Goal: Find specific page/section: Find specific page/section

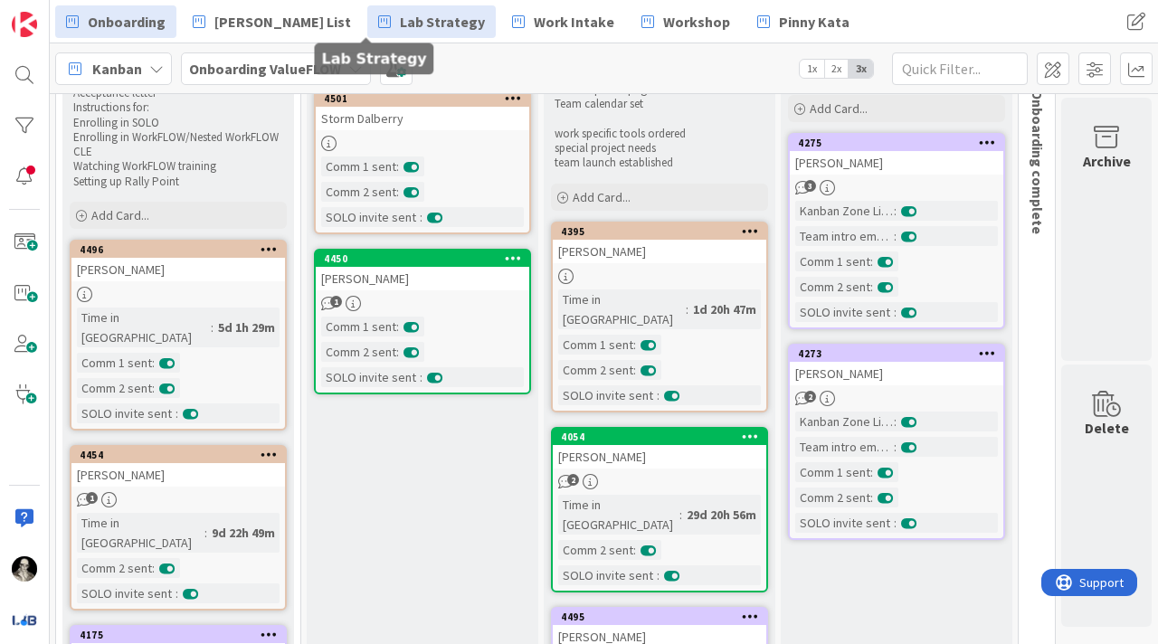
click at [400, 24] on span "Lab Strategy" at bounding box center [442, 22] width 85 height 22
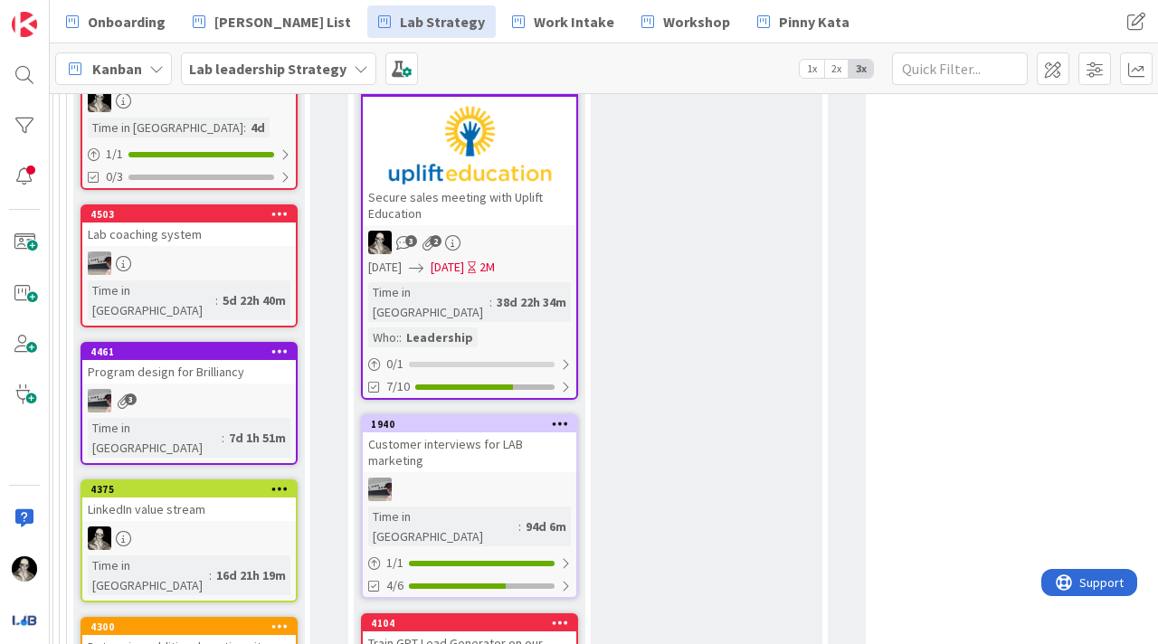
scroll to position [1268, 2577]
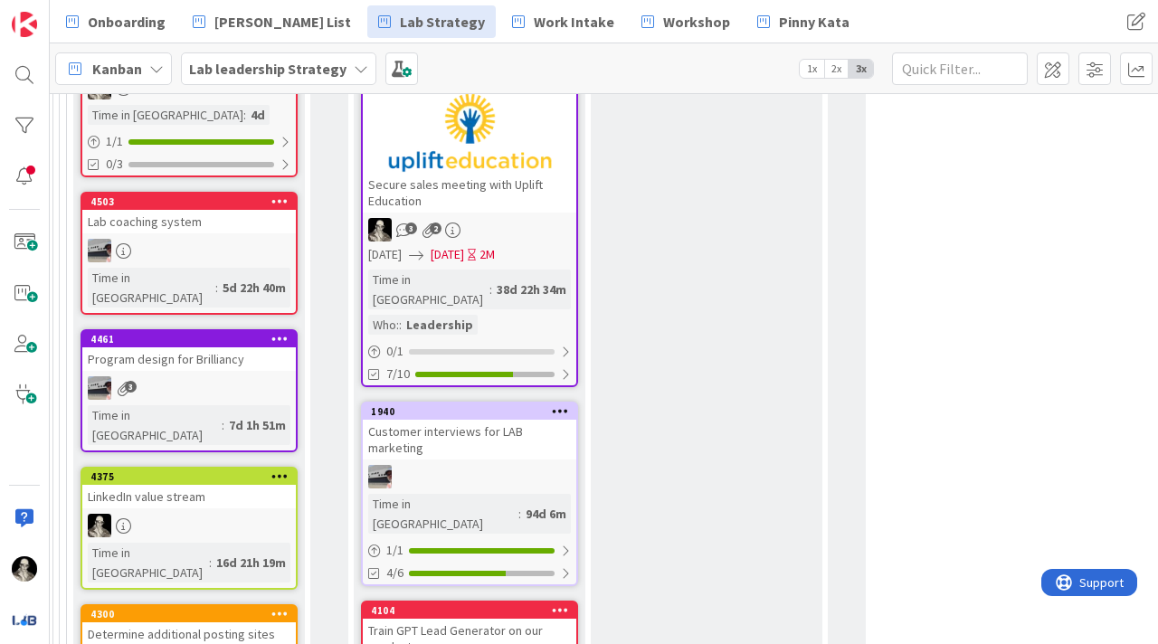
click at [509, 173] on div "Secure sales meeting with Uplift Education" at bounding box center [469, 193] width 213 height 40
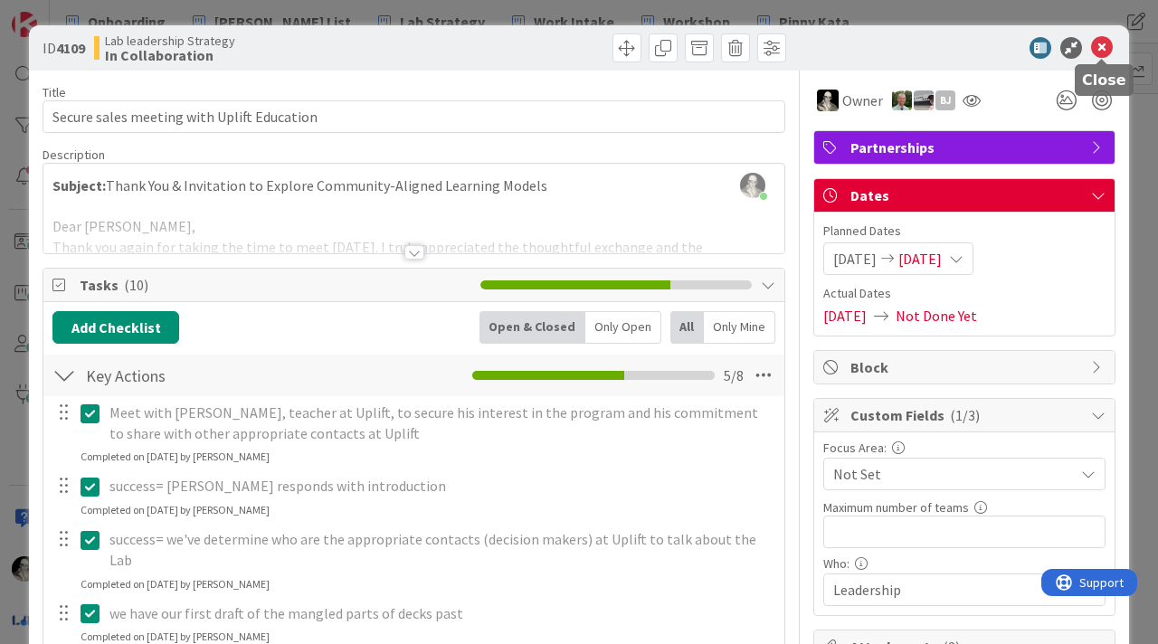
click at [1102, 50] on icon at bounding box center [1102, 48] width 22 height 22
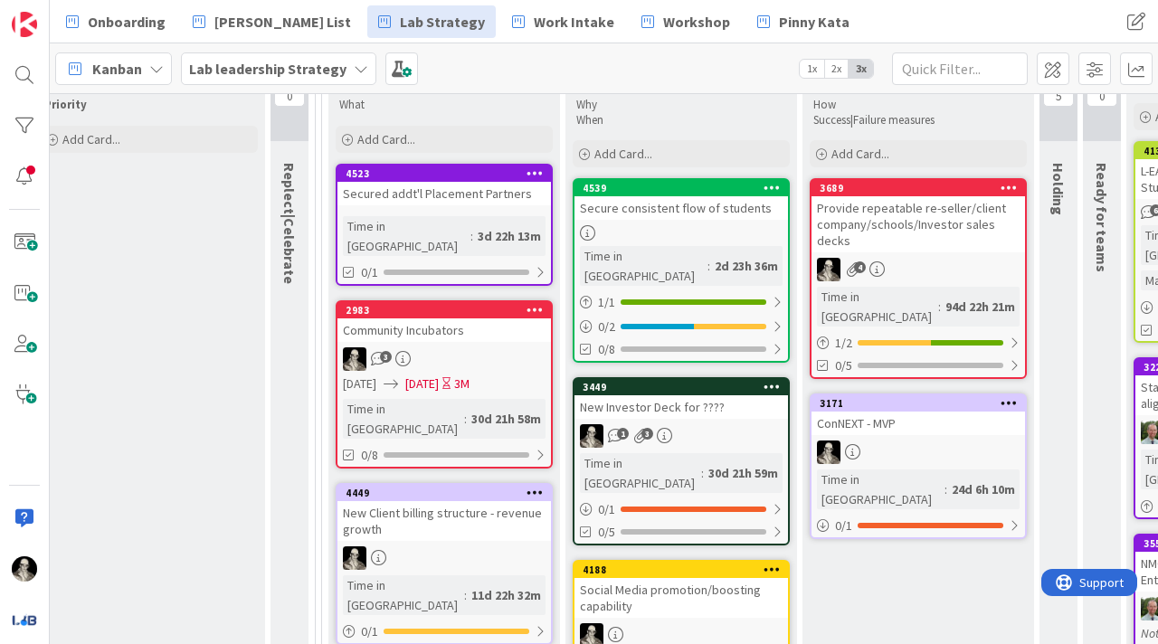
scroll to position [210, 1222]
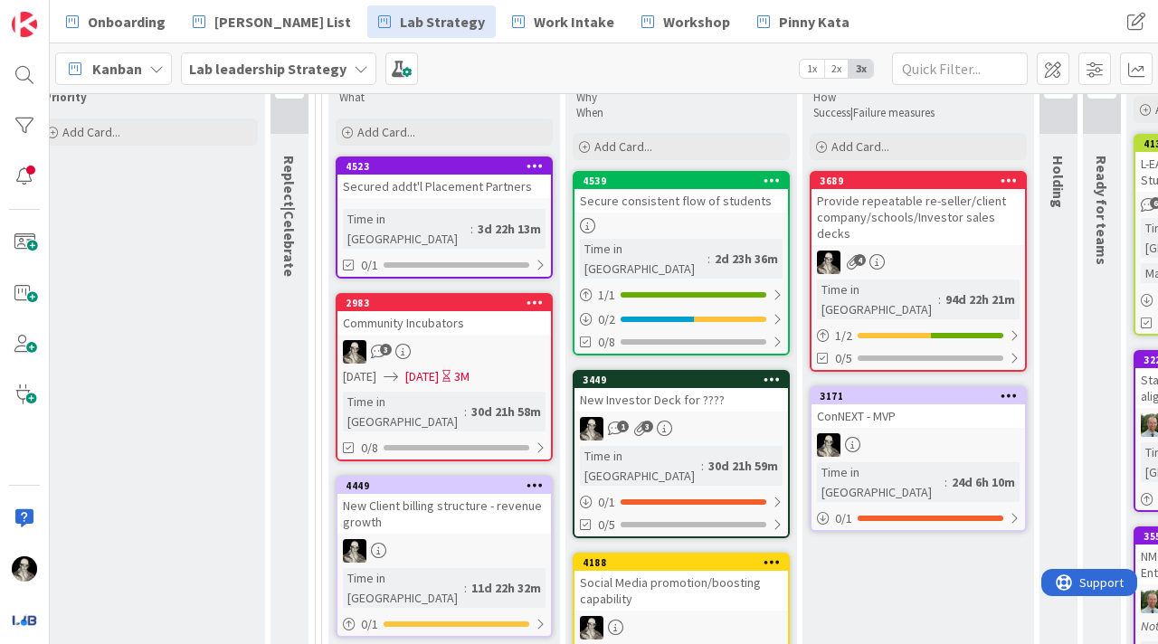
click at [510, 187] on div "Secured addt'l Placement Partners" at bounding box center [443, 187] width 213 height 24
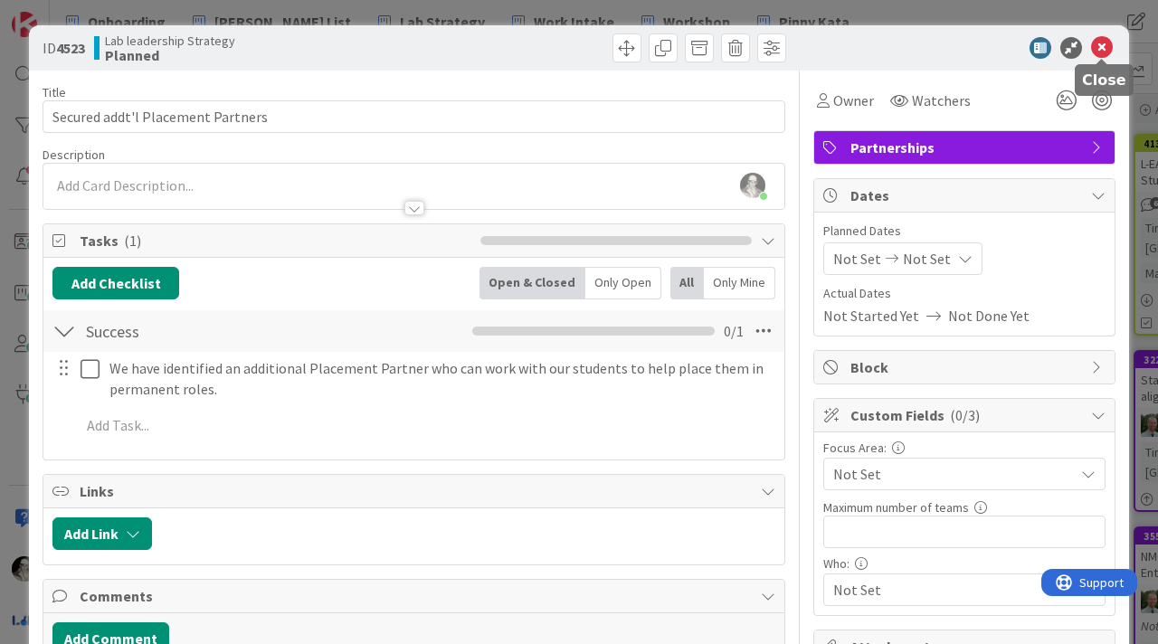
click at [1104, 45] on icon at bounding box center [1102, 48] width 22 height 22
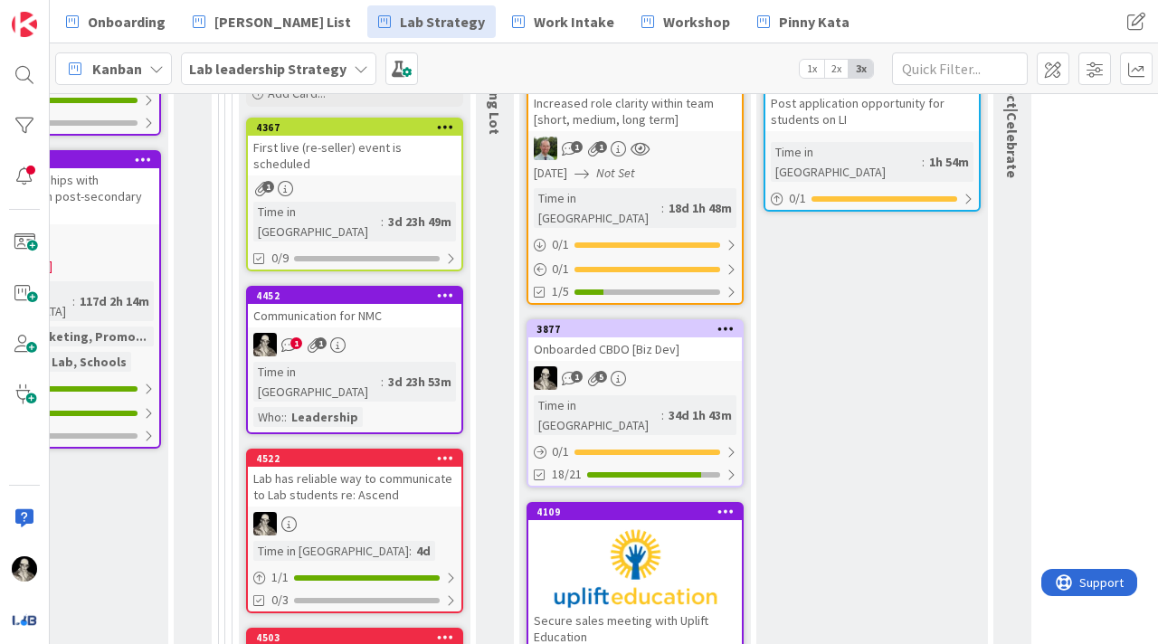
scroll to position [841, 2411]
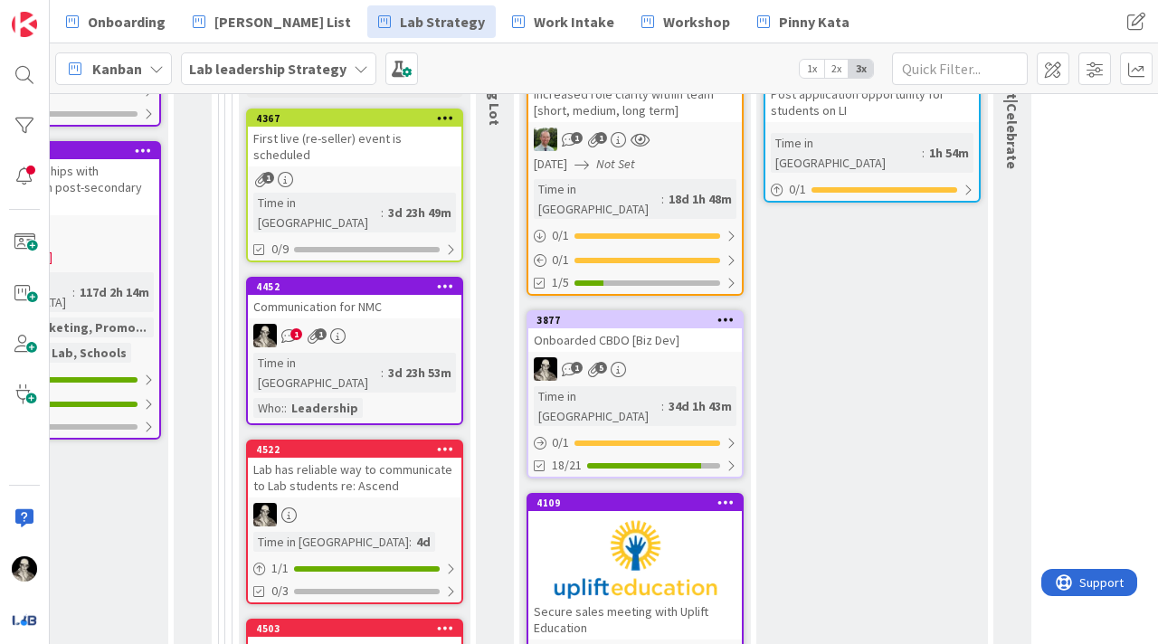
click at [705, 331] on div "Onboarded CBDO [Biz Dev]" at bounding box center [634, 340] width 213 height 24
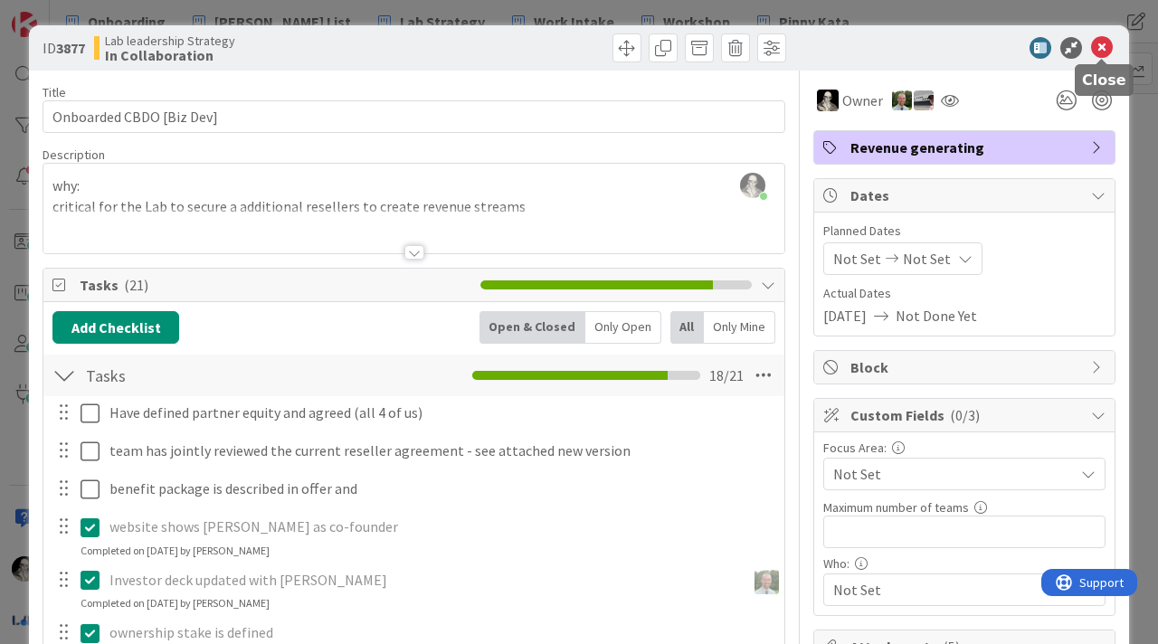
click at [1102, 43] on icon at bounding box center [1102, 48] width 22 height 22
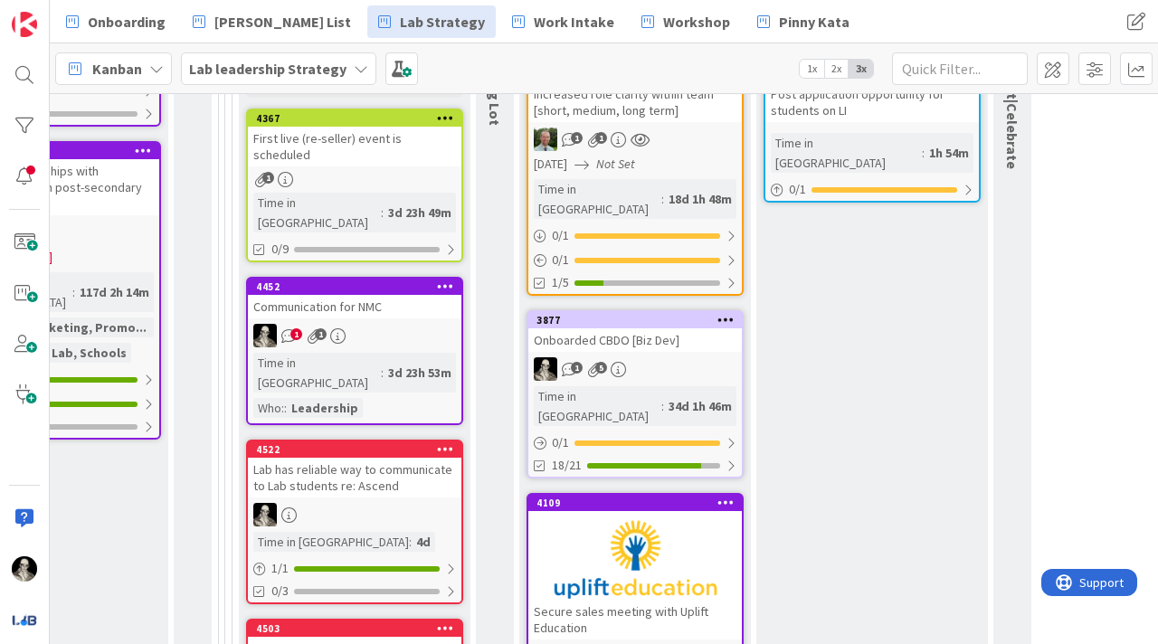
click at [386, 295] on div "Communication for NMC" at bounding box center [354, 307] width 213 height 24
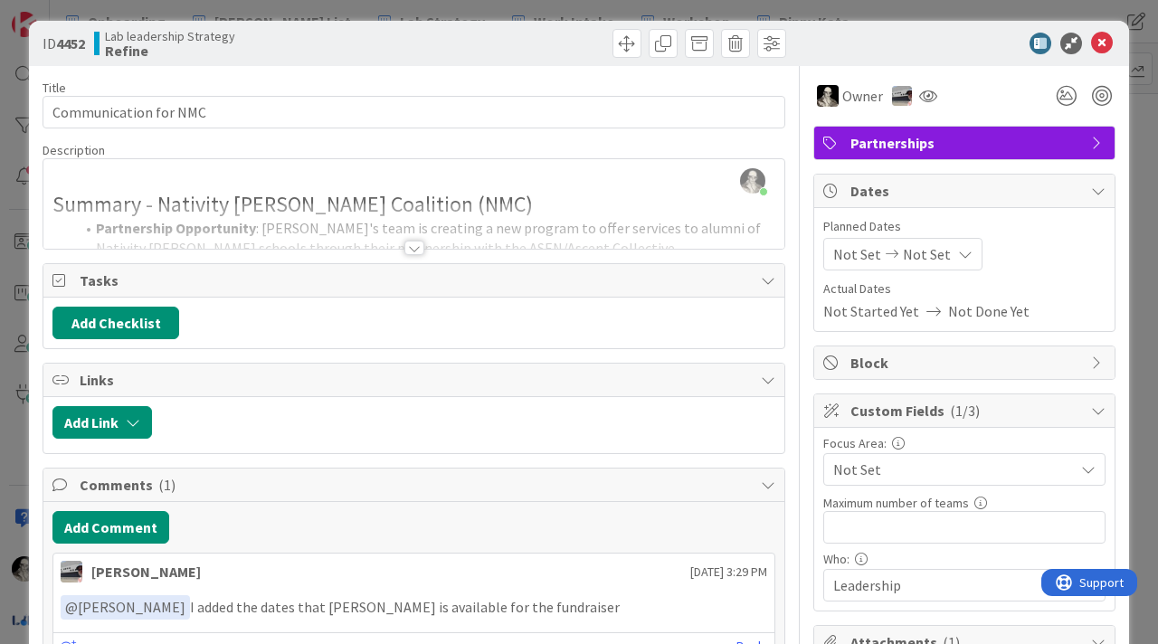
scroll to position [2, 0]
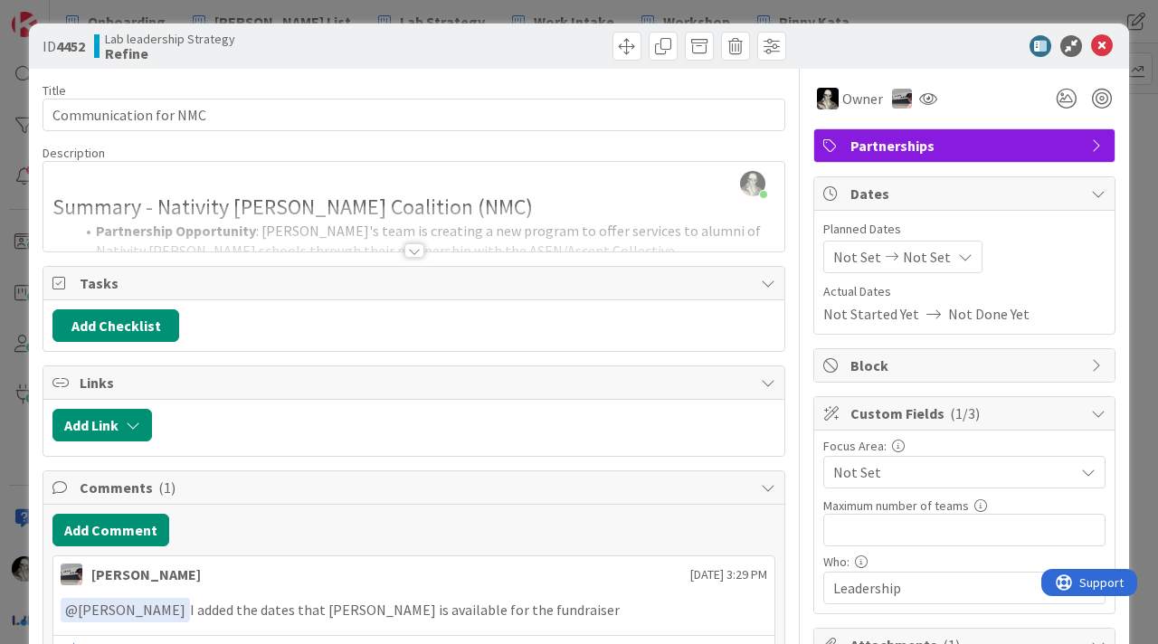
click at [419, 243] on div at bounding box center [414, 250] width 20 height 14
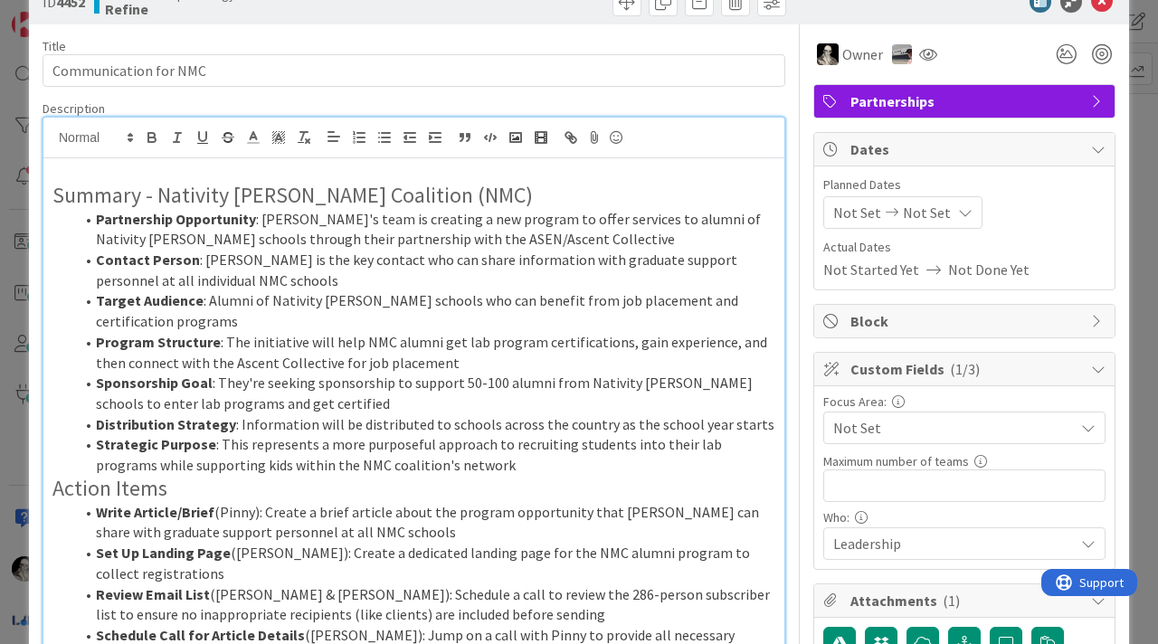
scroll to position [0, 0]
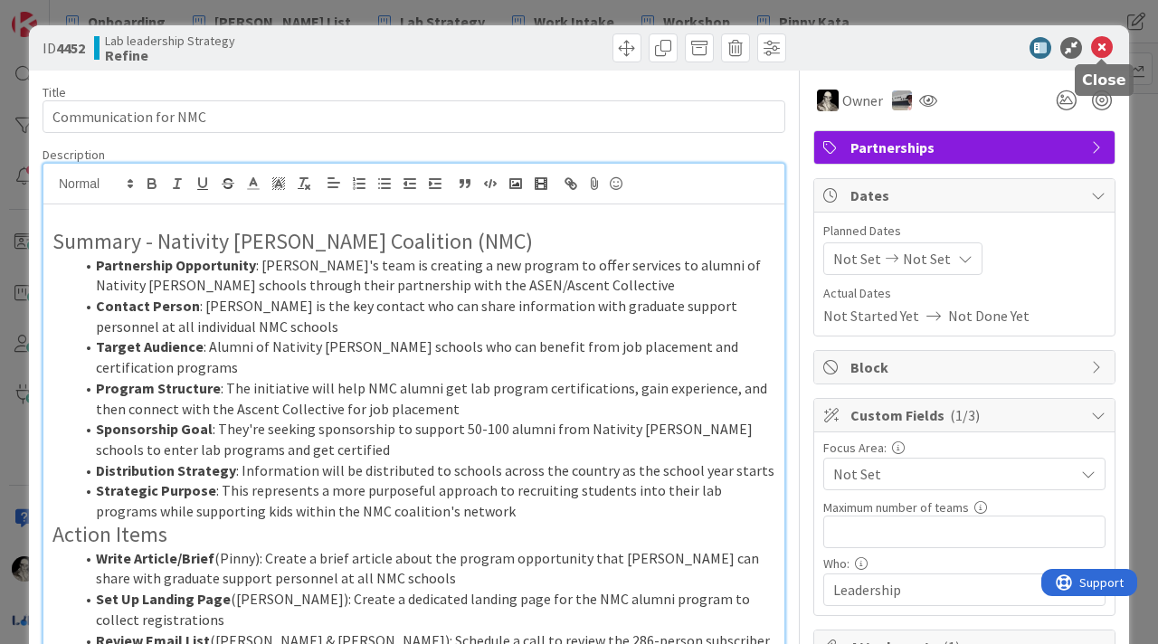
click at [1104, 50] on icon at bounding box center [1102, 48] width 22 height 22
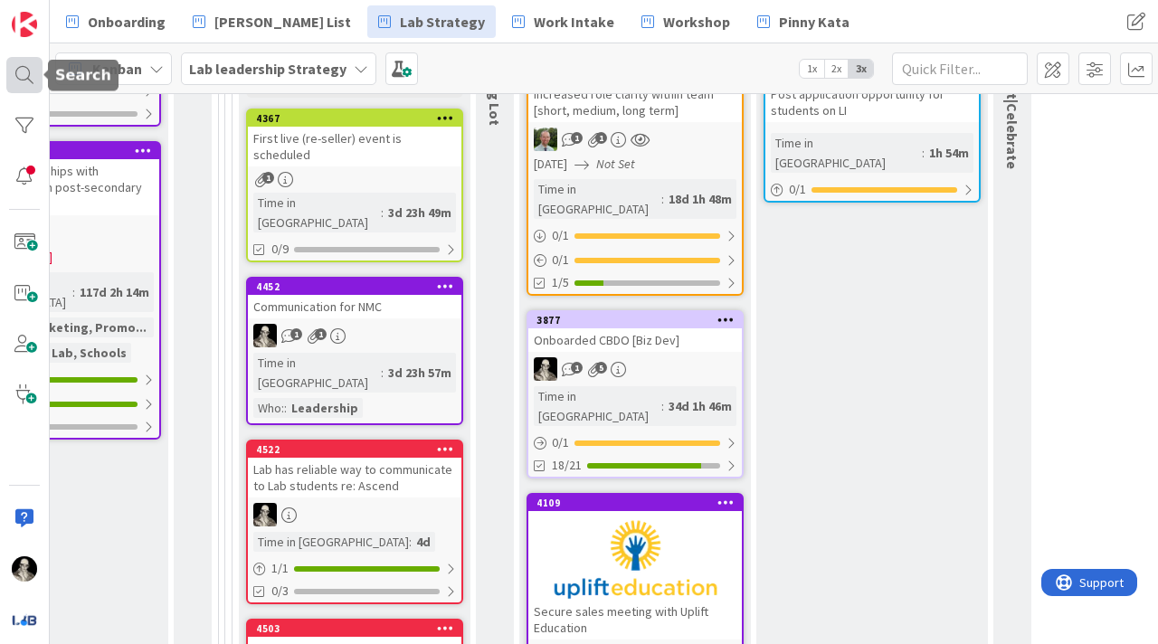
click at [21, 81] on div at bounding box center [24, 75] width 36 height 36
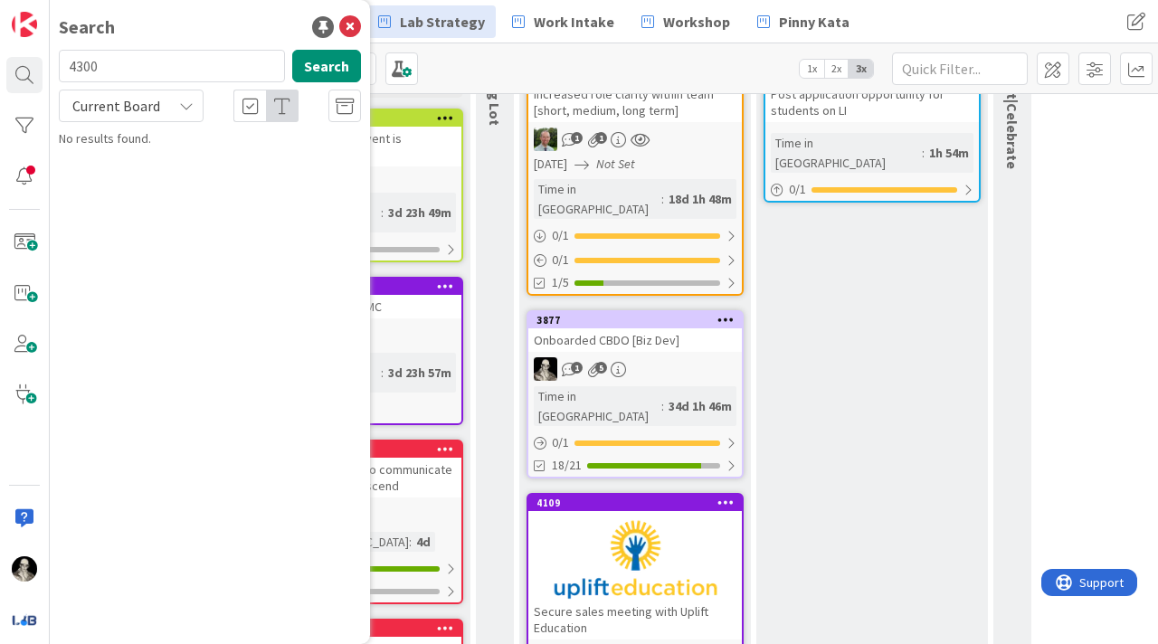
click at [194, 103] on div "Current Board" at bounding box center [131, 106] width 145 height 33
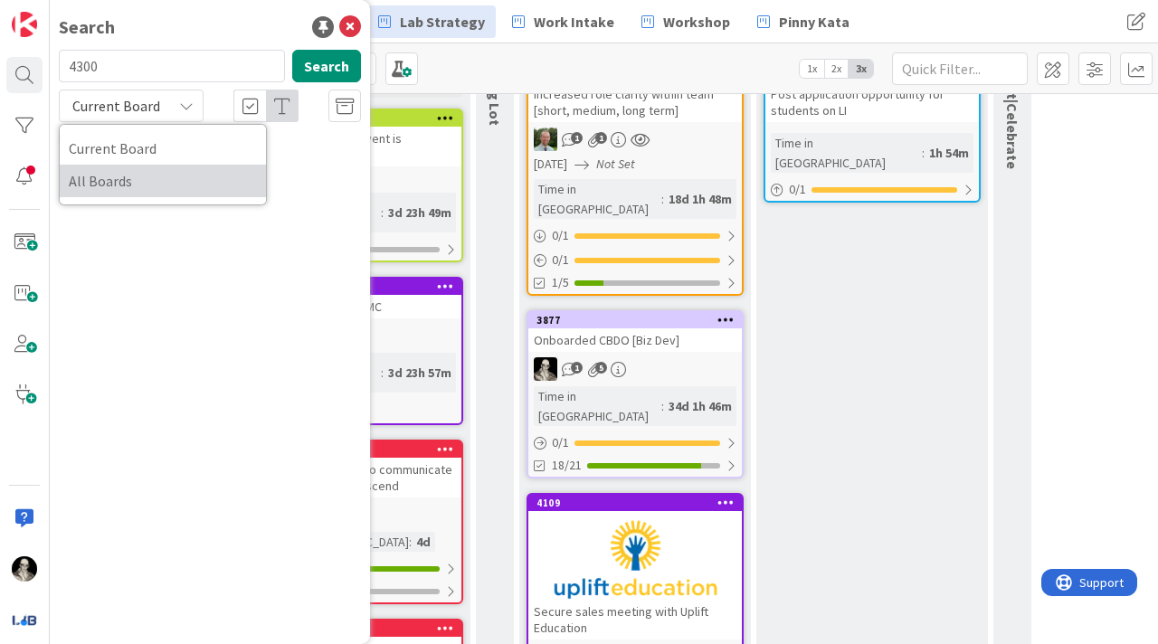
click at [153, 168] on span "All Boards" at bounding box center [163, 180] width 188 height 27
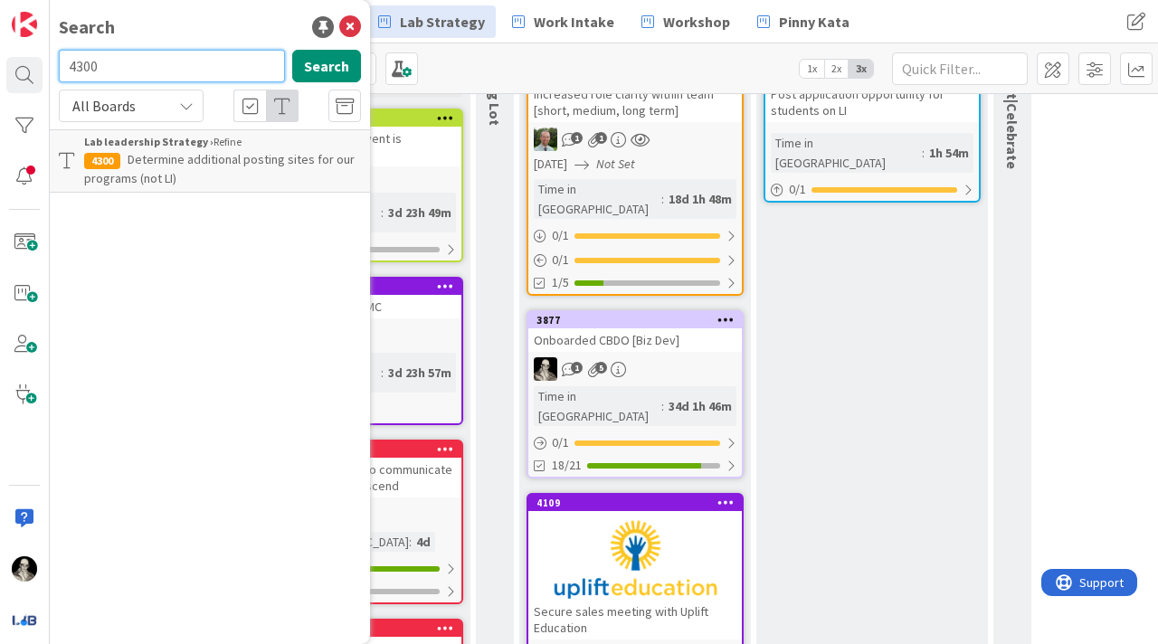
click at [148, 73] on input "4300" at bounding box center [172, 66] width 226 height 33
type input "3689"
click at [325, 68] on button "Search" at bounding box center [326, 66] width 69 height 33
click at [239, 162] on span "Provide repeatable re-seller/client company/schools/Investor sales decks" at bounding box center [200, 168] width 232 height 35
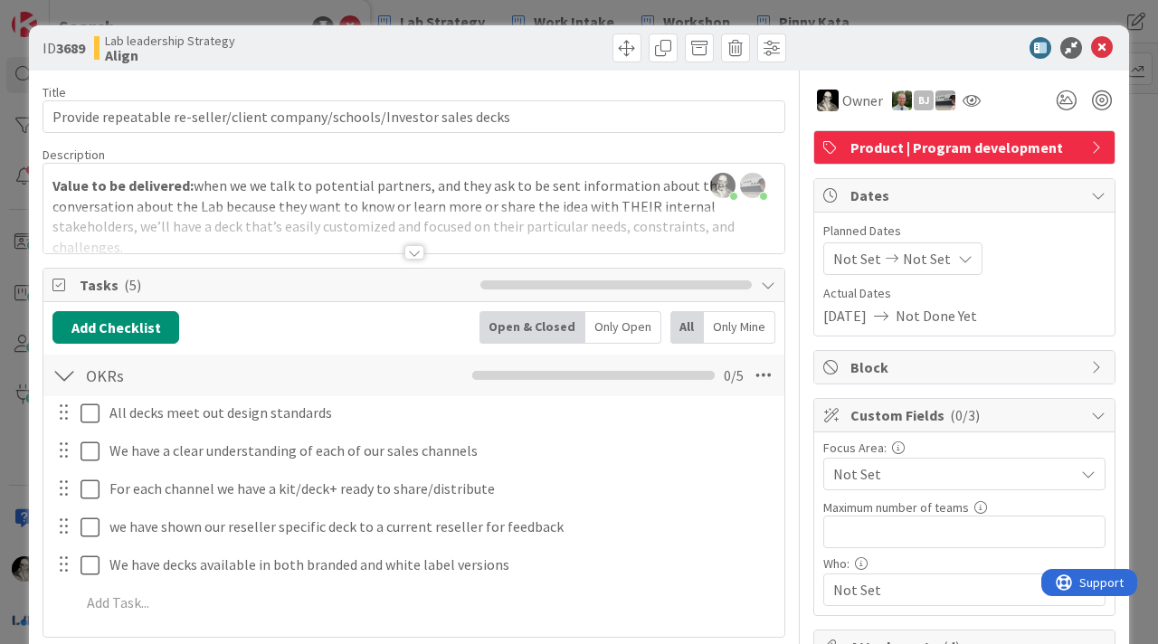
click at [415, 247] on div at bounding box center [414, 252] width 20 height 14
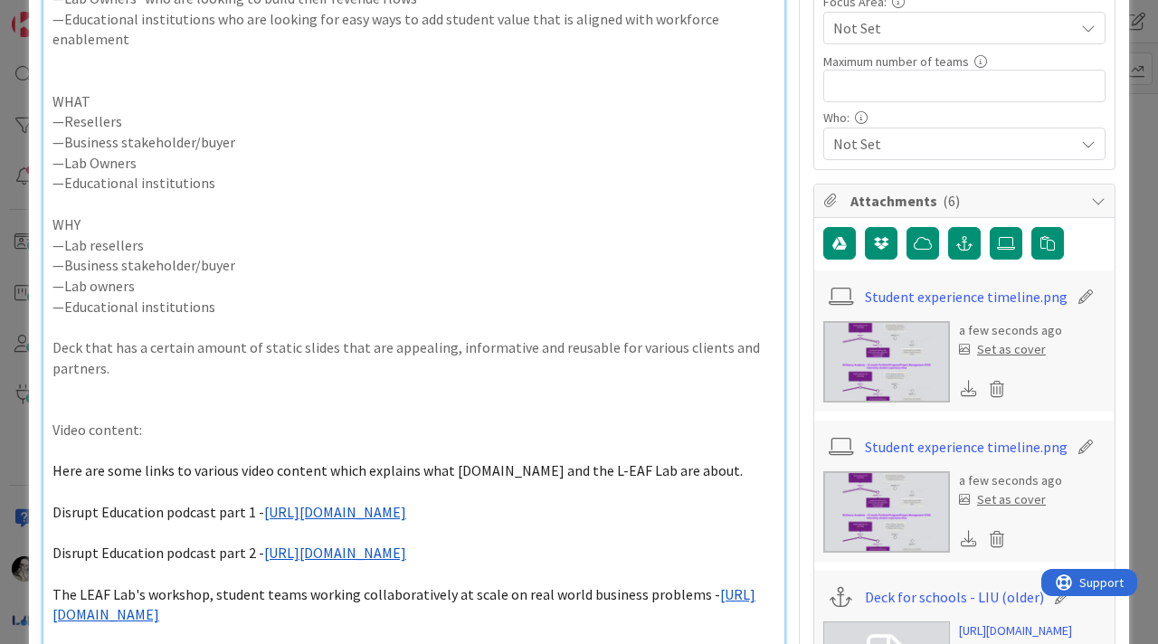
scroll to position [468, 0]
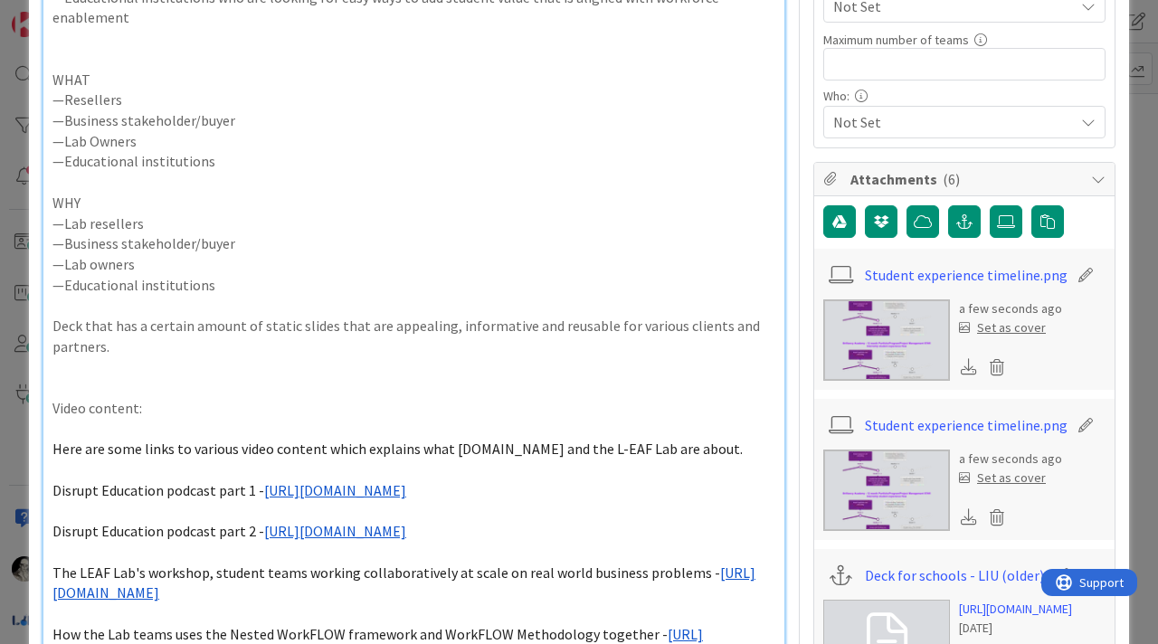
click at [861, 326] on img at bounding box center [886, 339] width 127 height 81
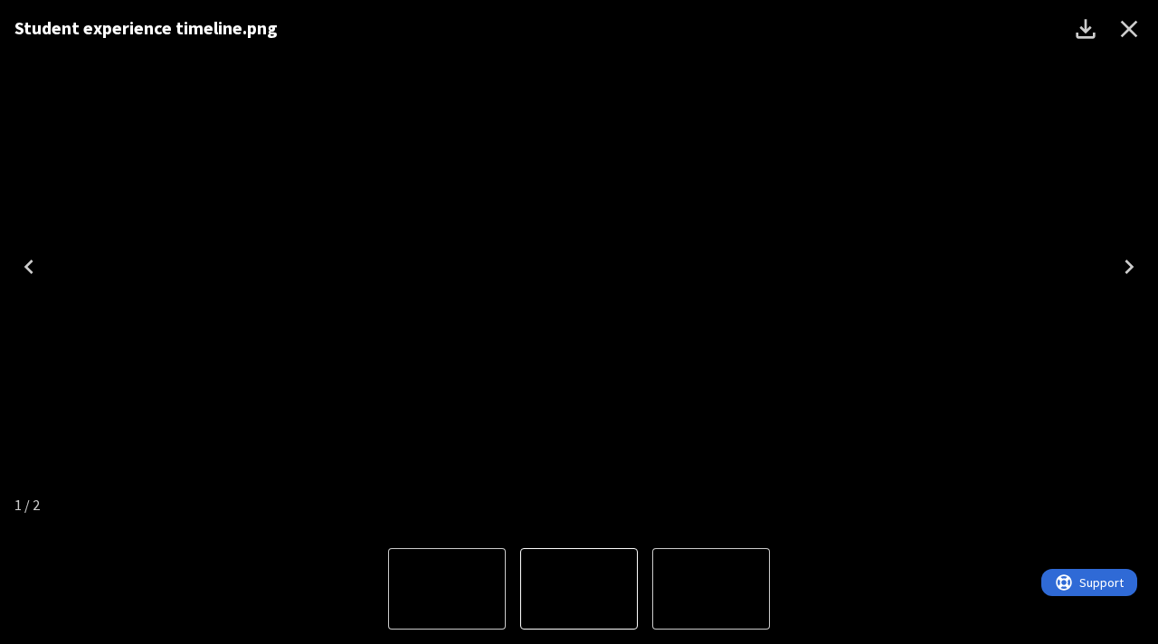
click at [447, 589] on img "2 of 2" at bounding box center [447, 589] width 0 height 0
click at [579, 589] on img "2 of 2" at bounding box center [579, 589] width 0 height 0
click at [711, 589] on img "1 of 2" at bounding box center [711, 589] width 0 height 0
click at [579, 589] on img "1 of 2" at bounding box center [579, 589] width 0 height 0
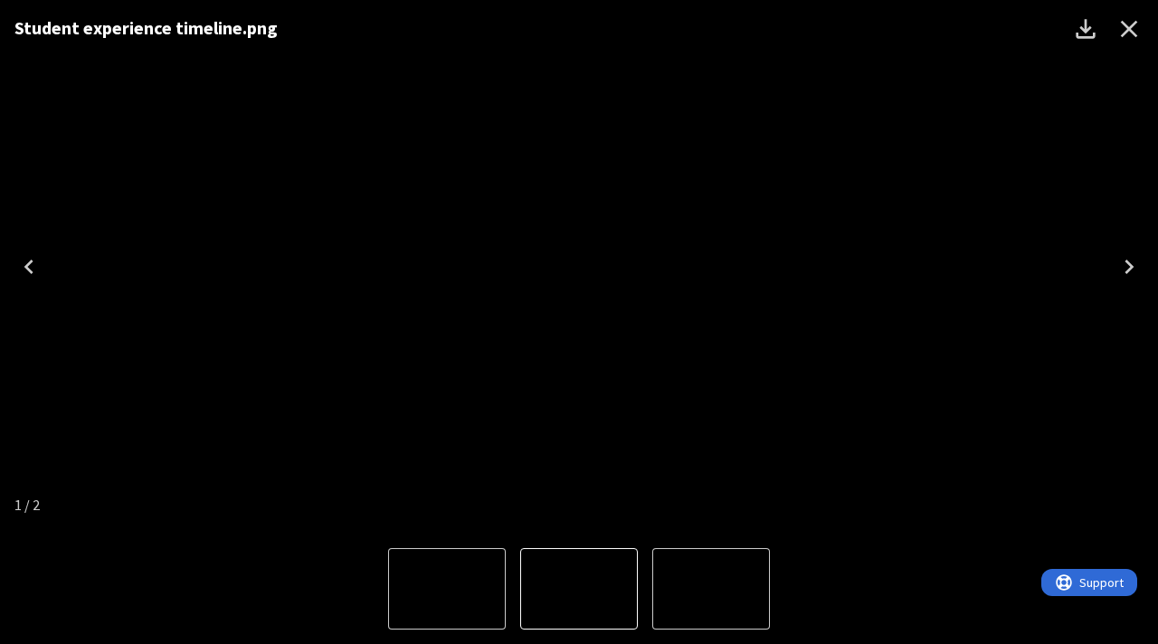
click at [579, 589] on img "1 of 2" at bounding box center [579, 589] width 0 height 0
click at [32, 258] on icon "Previous" at bounding box center [28, 266] width 29 height 29
click at [1128, 28] on icon "Close" at bounding box center [1129, 29] width 17 height 17
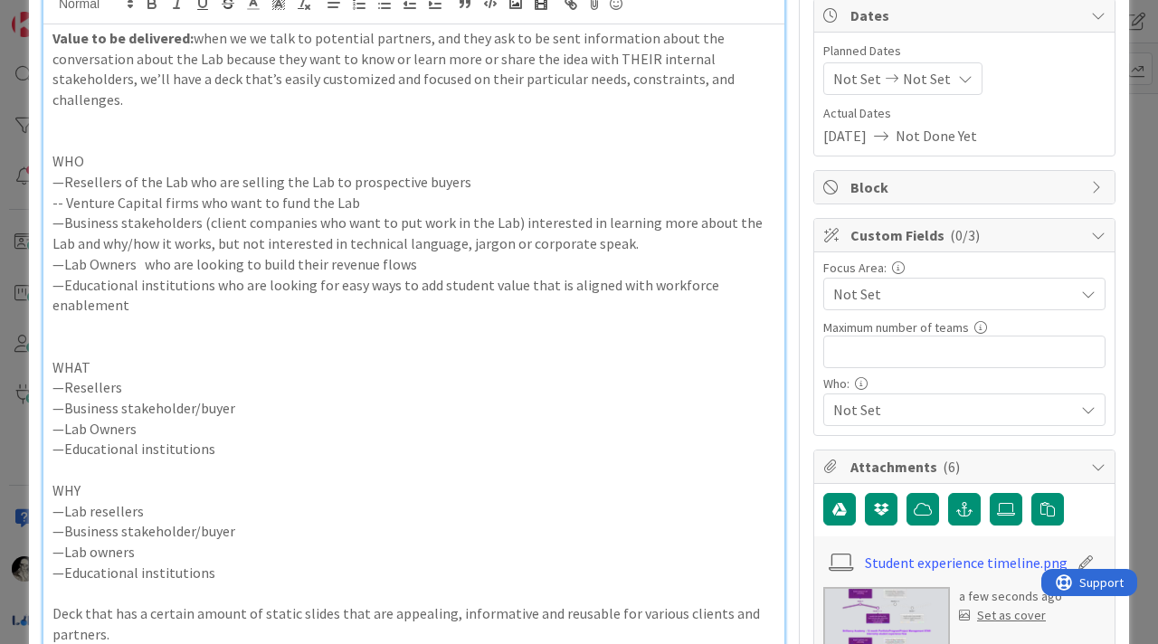
scroll to position [0, 0]
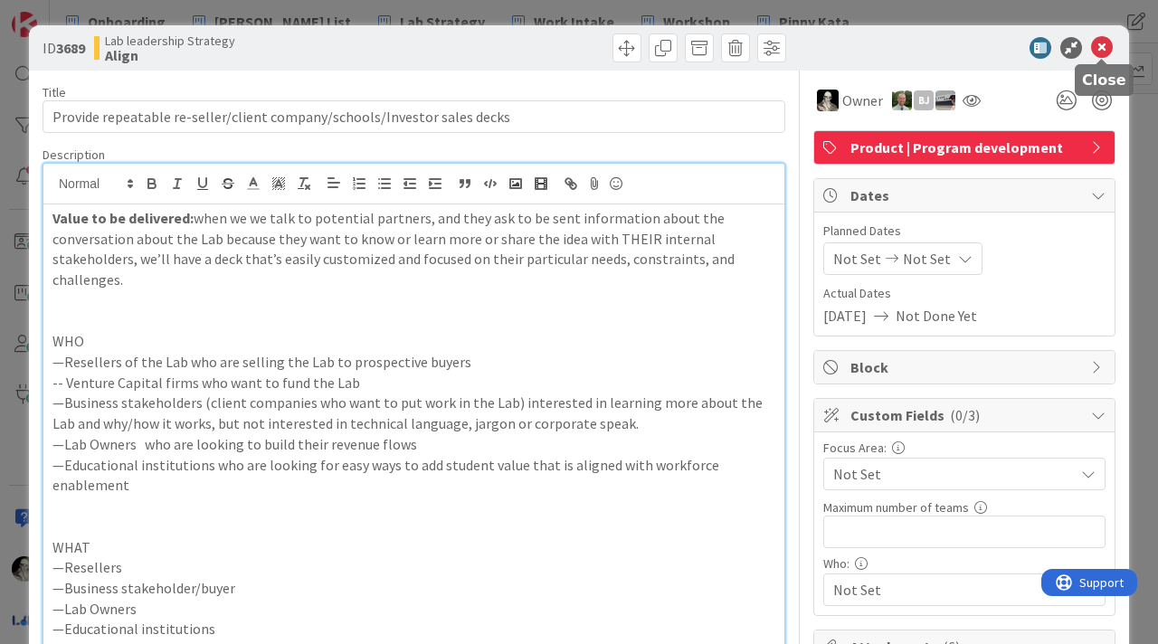
click at [1102, 46] on icon at bounding box center [1102, 48] width 22 height 22
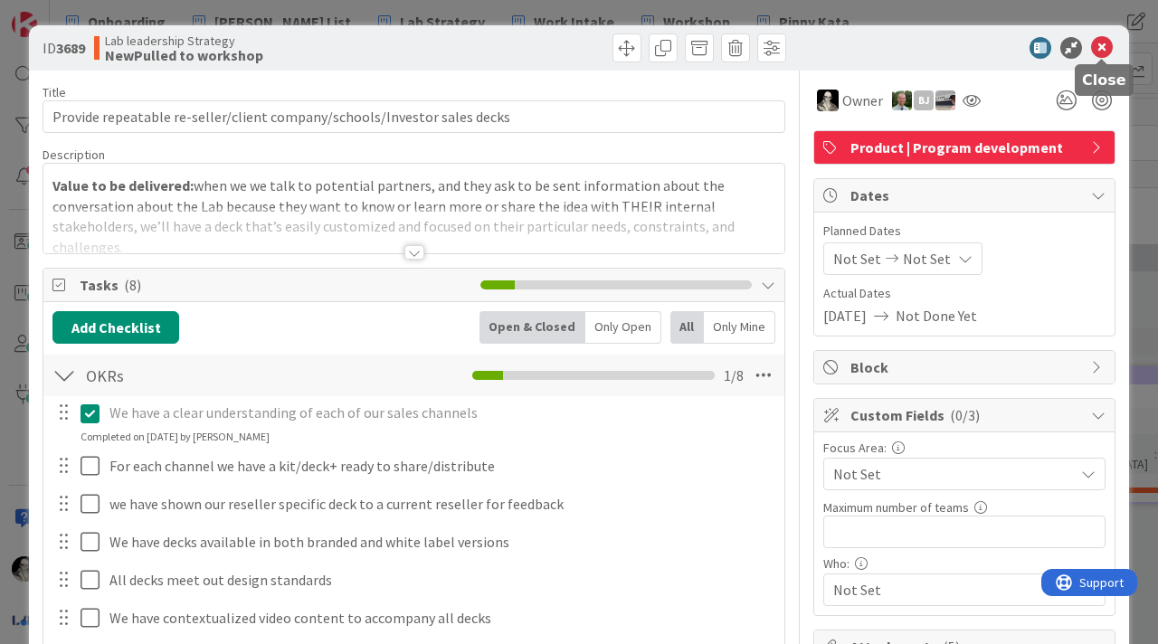
click at [1102, 41] on icon at bounding box center [1102, 48] width 22 height 22
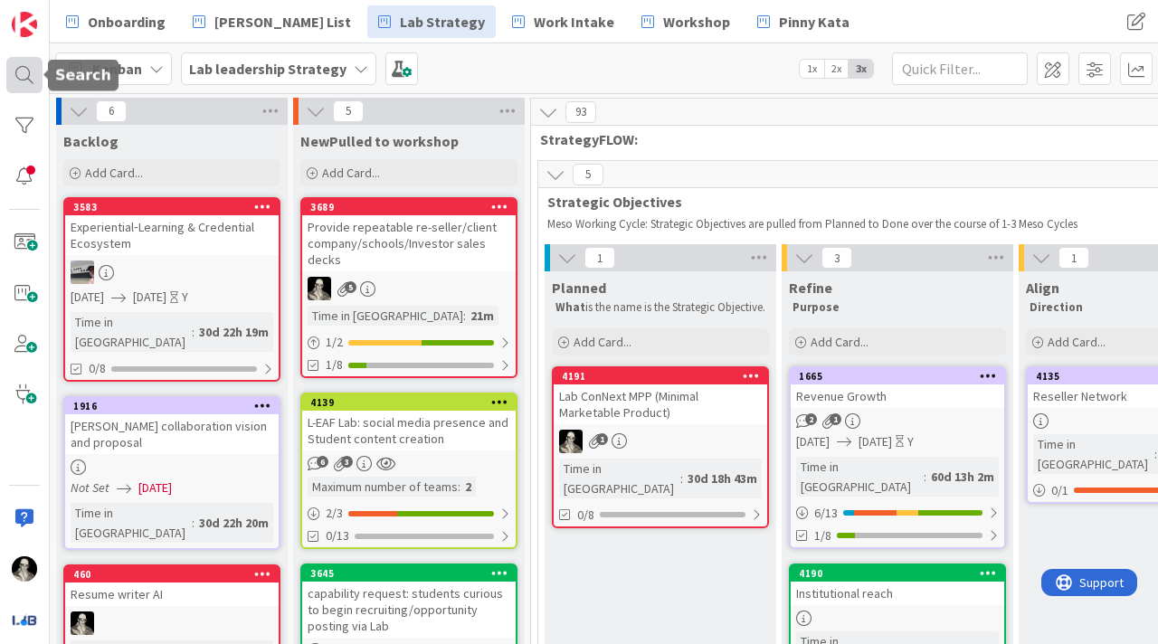
click at [32, 65] on div at bounding box center [24, 75] width 36 height 36
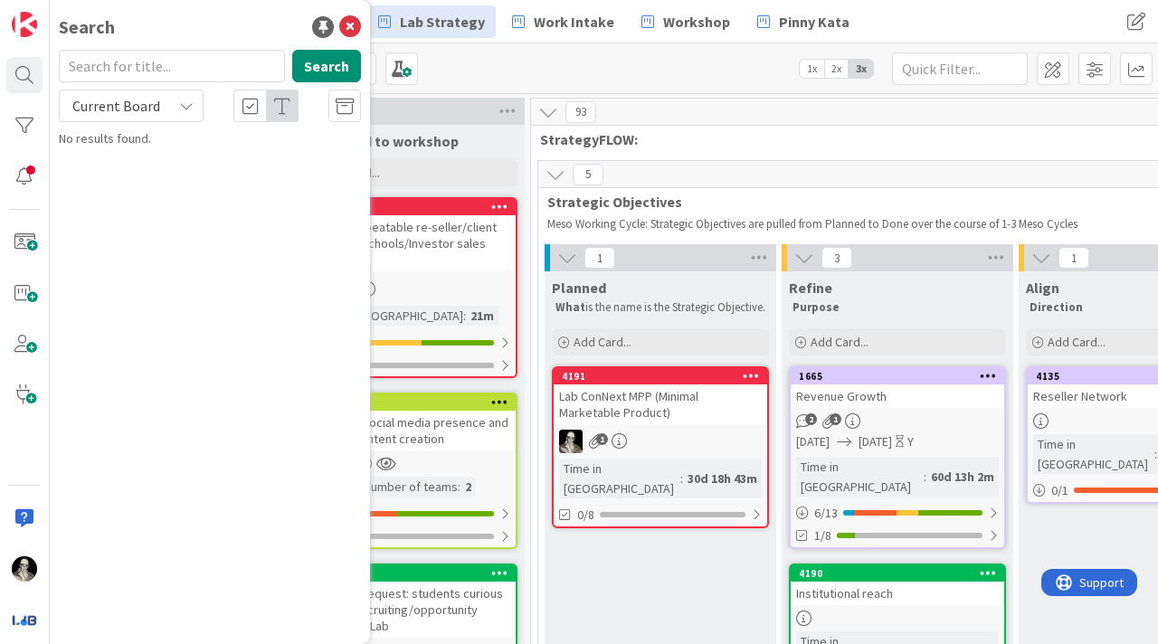
click at [147, 79] on input "text" at bounding box center [172, 66] width 226 height 33
type input "3465"
click at [185, 106] on icon at bounding box center [186, 106] width 14 height 14
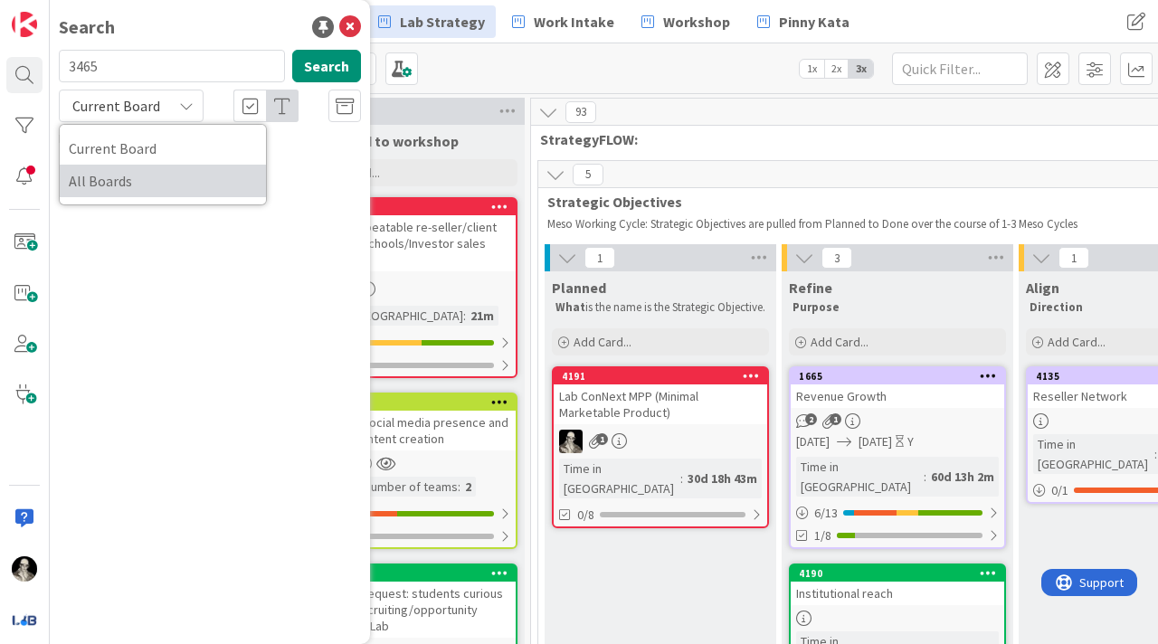
click at [158, 175] on span "All Boards" at bounding box center [163, 180] width 188 height 27
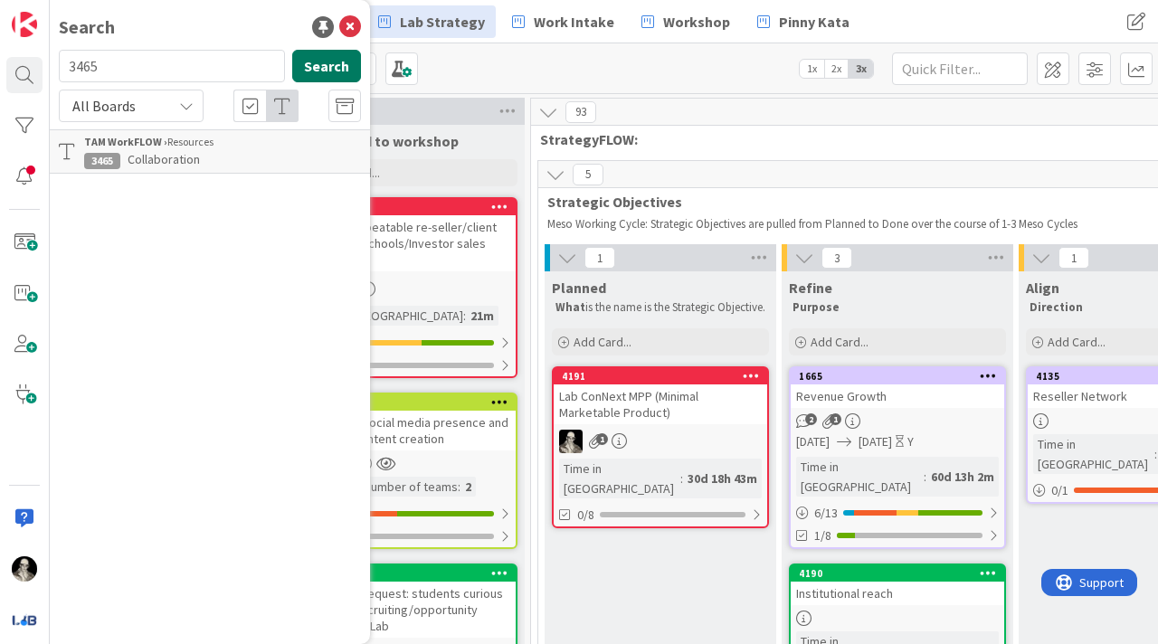
click at [320, 63] on button "Search" at bounding box center [326, 66] width 69 height 33
click at [230, 147] on div "TAM WorkFLOW › Resources" at bounding box center [222, 142] width 277 height 16
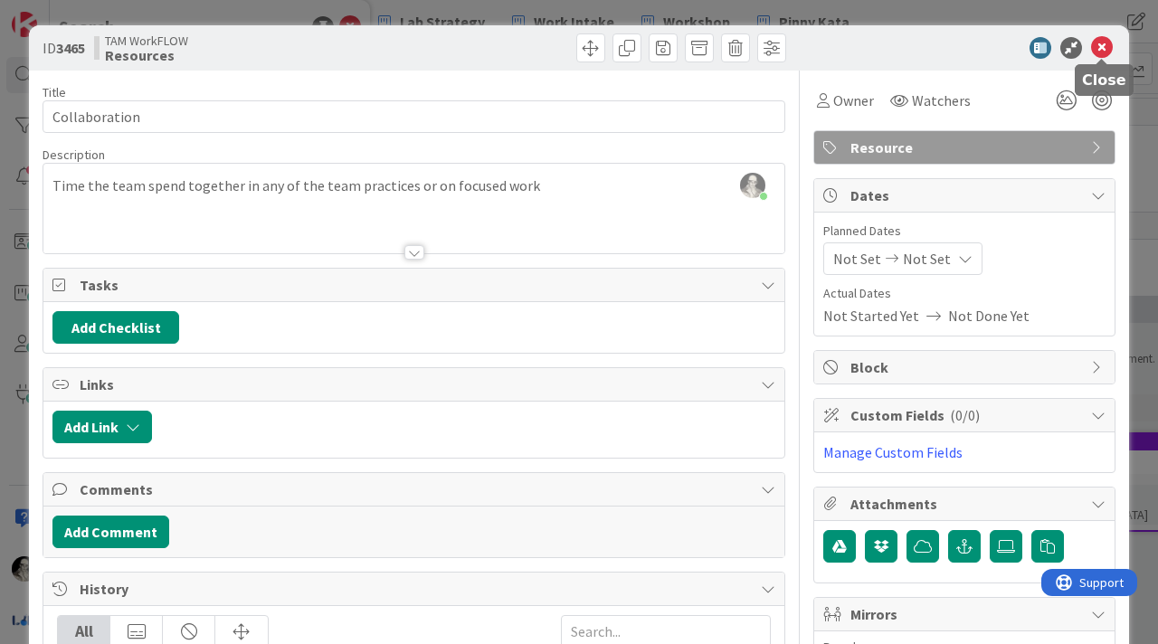
click at [1097, 43] on icon at bounding box center [1102, 48] width 22 height 22
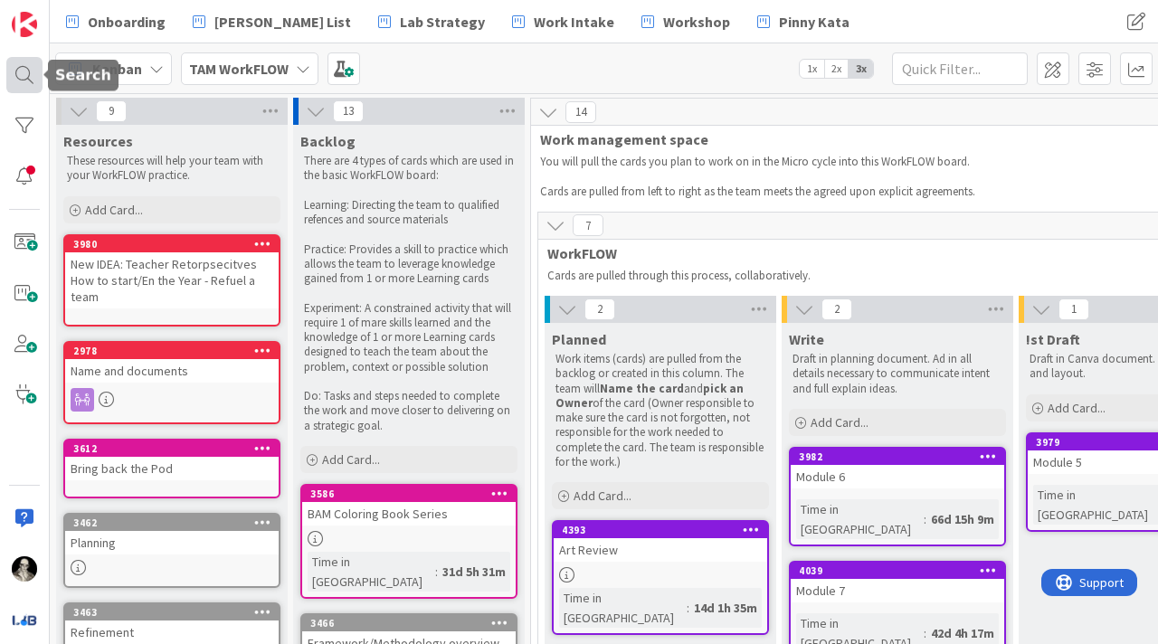
click at [21, 68] on div at bounding box center [24, 75] width 36 height 36
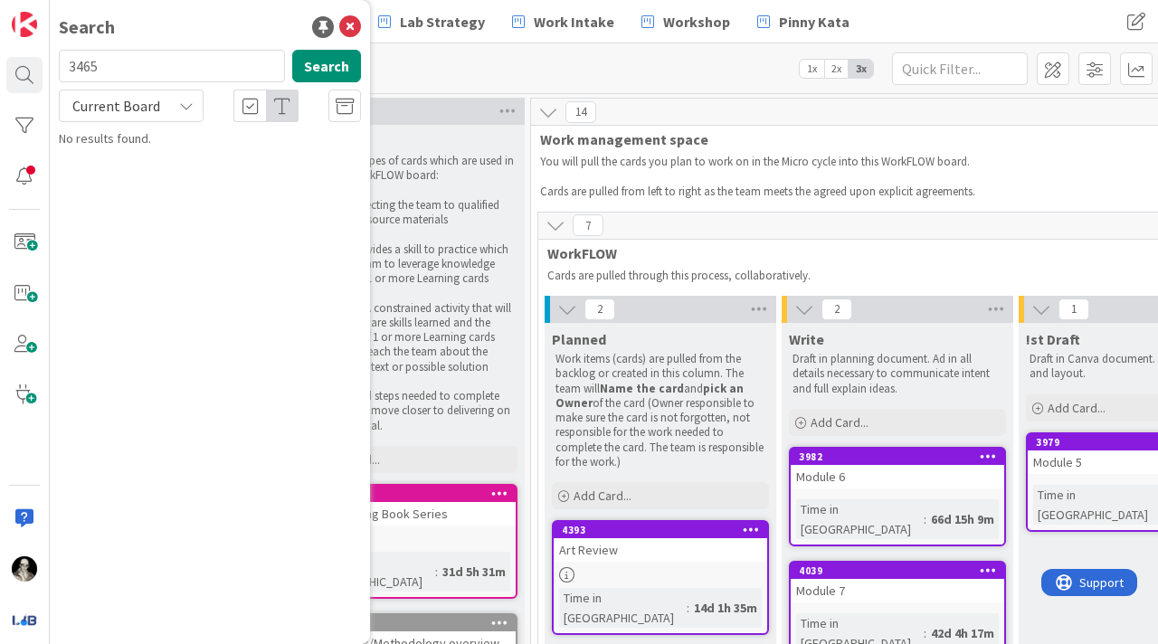
click at [189, 99] on icon at bounding box center [186, 106] width 14 height 14
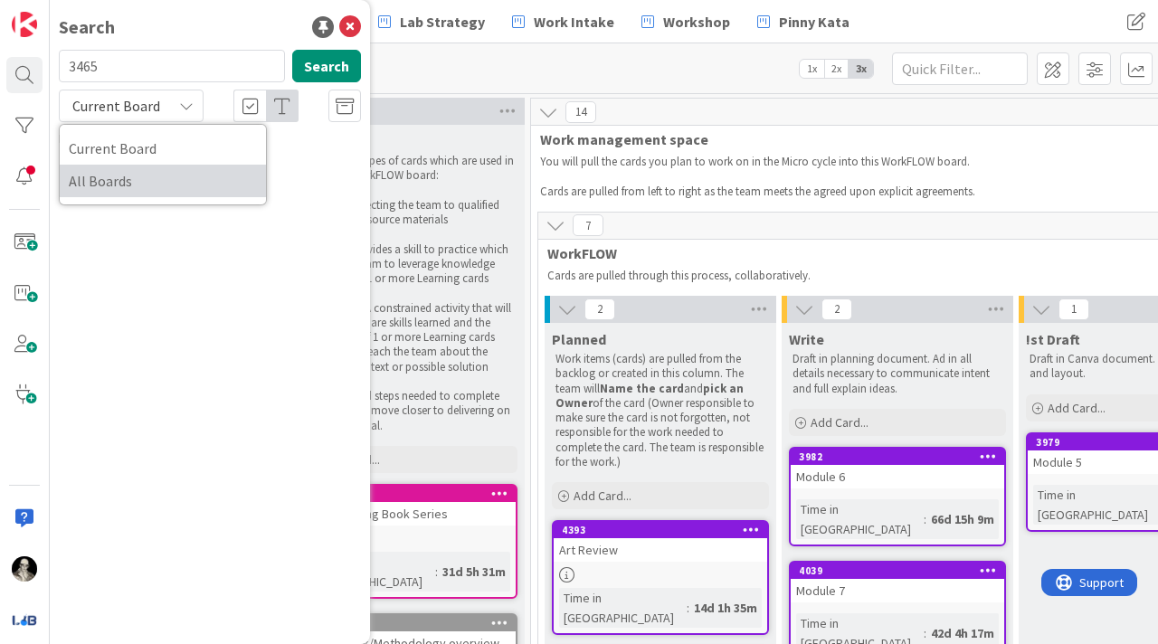
click at [137, 170] on span "All Boards" at bounding box center [163, 180] width 188 height 27
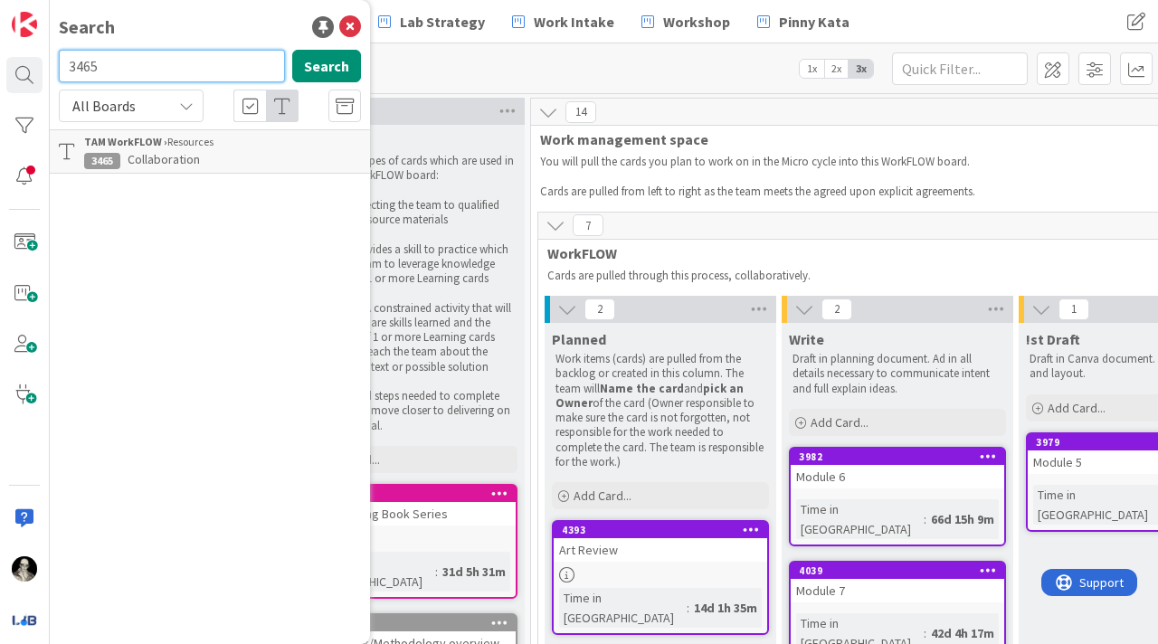
drag, startPoint x: 118, startPoint y: 69, endPoint x: 44, endPoint y: 68, distance: 73.3
click at [45, 68] on div "Search 3465 Search All Boards Current Board All Boards TAM WorkFLOW › Resources…" at bounding box center [25, 322] width 50 height 644
type input "3645"
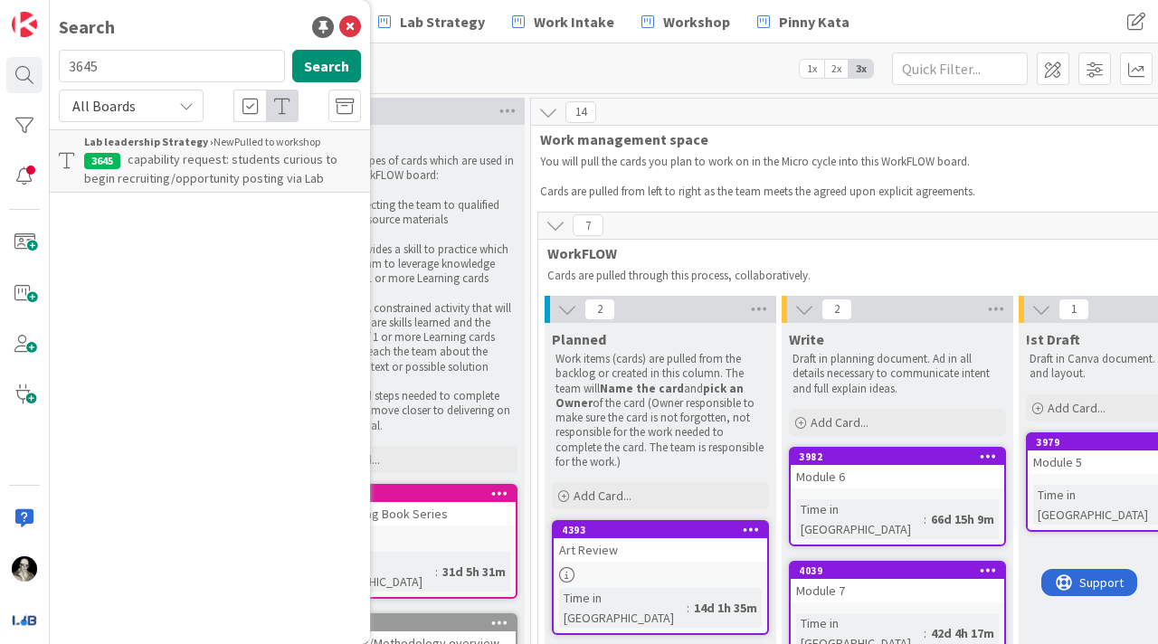
click at [123, 147] on b "Lab leadership Strategy ›" at bounding box center [148, 142] width 129 height 14
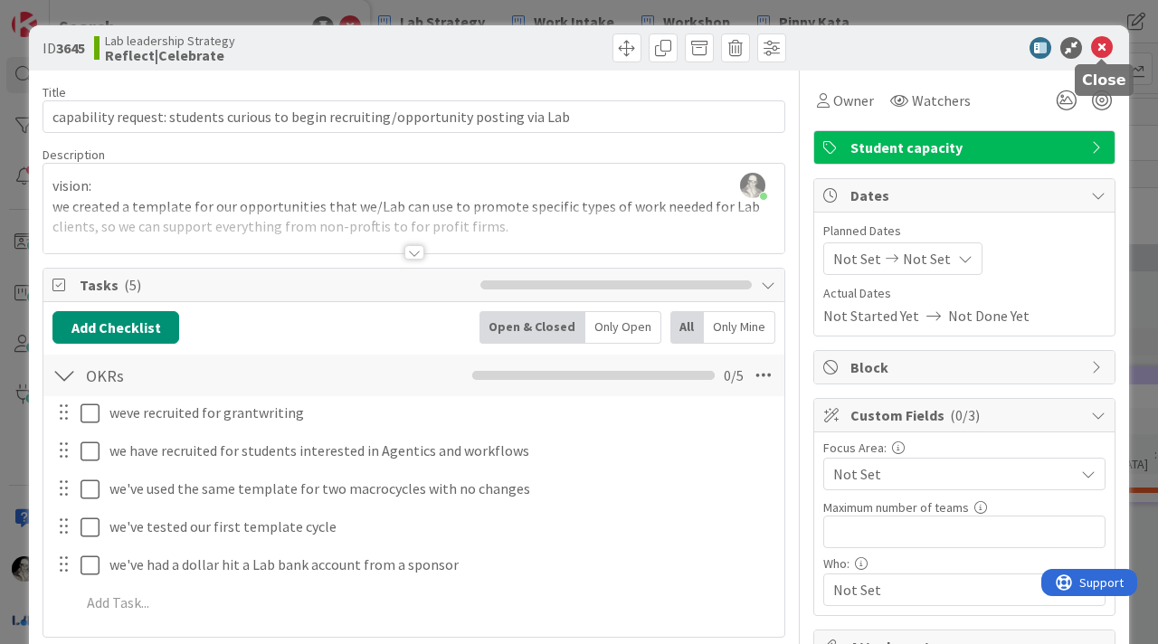
click at [1105, 44] on icon at bounding box center [1102, 48] width 22 height 22
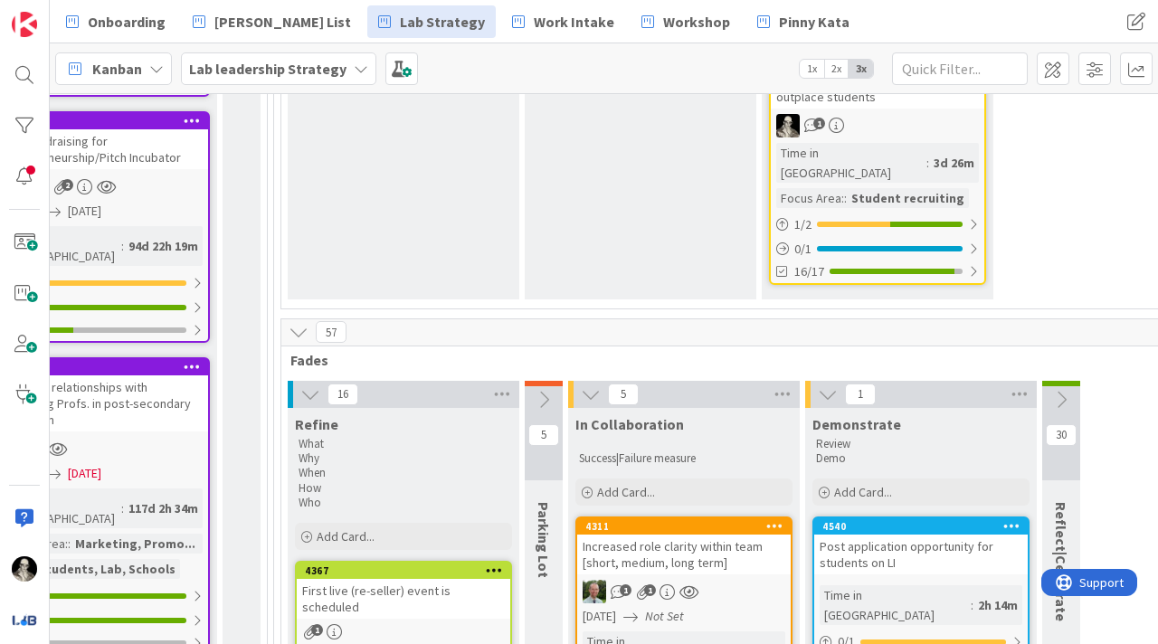
scroll to position [440, 2362]
